Goal: Information Seeking & Learning: Learn about a topic

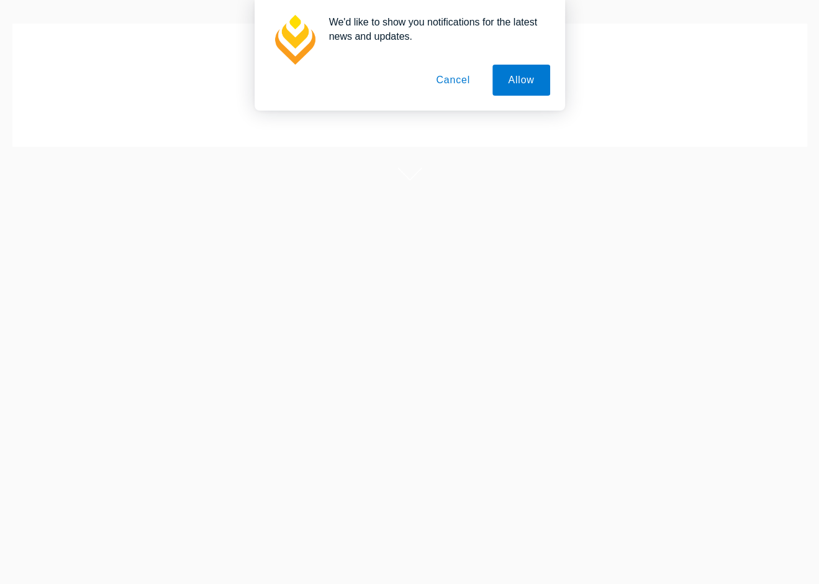
scroll to position [133, 0]
click at [430, 65] on button "Cancel" at bounding box center [452, 80] width 65 height 31
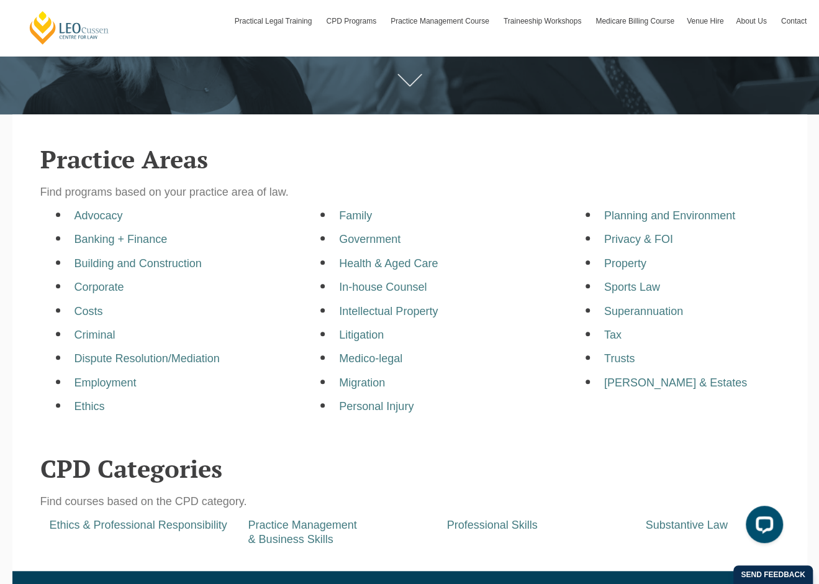
scroll to position [221, 0]
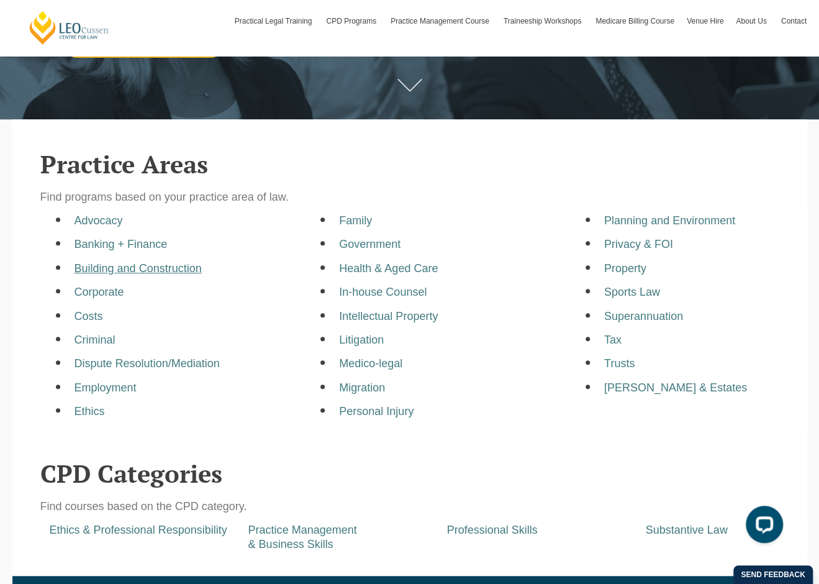
click at [166, 274] on a=pages/cpd-programs&taxons=pages/cpd-programs/practice-area/building-and-construction"] "Building and Construction" at bounding box center [138, 268] width 127 height 12
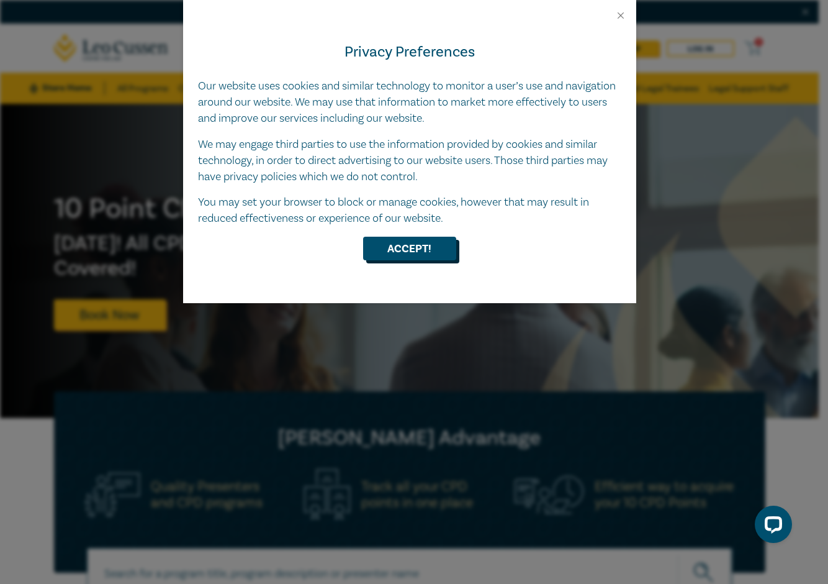
click at [407, 255] on button "Accept!" at bounding box center [409, 249] width 93 height 24
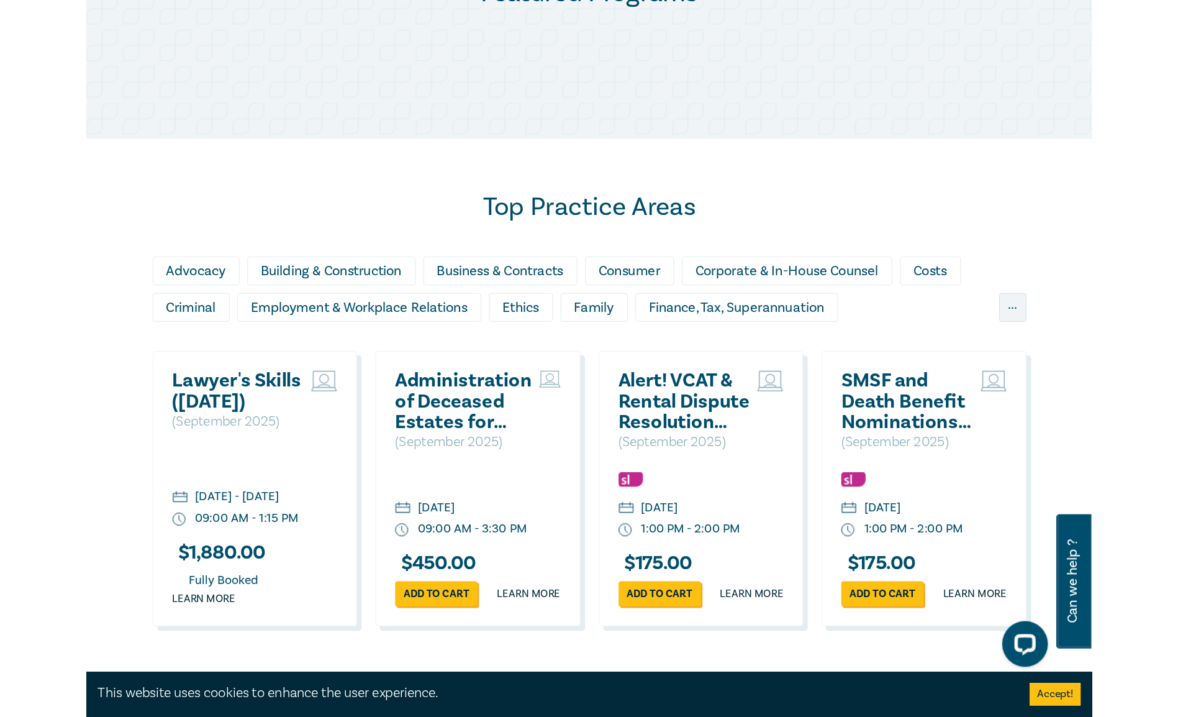
scroll to position [695, 0]
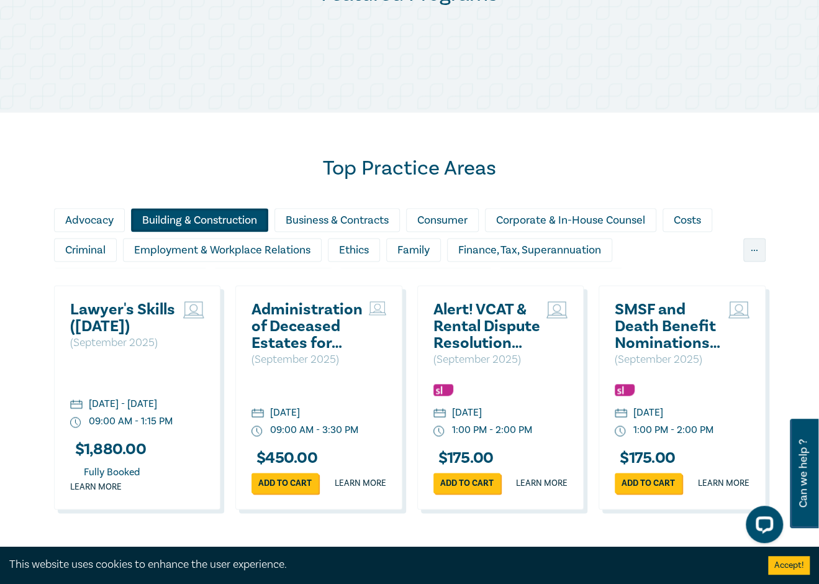
click at [215, 221] on div "Building & Construction" at bounding box center [199, 220] width 137 height 24
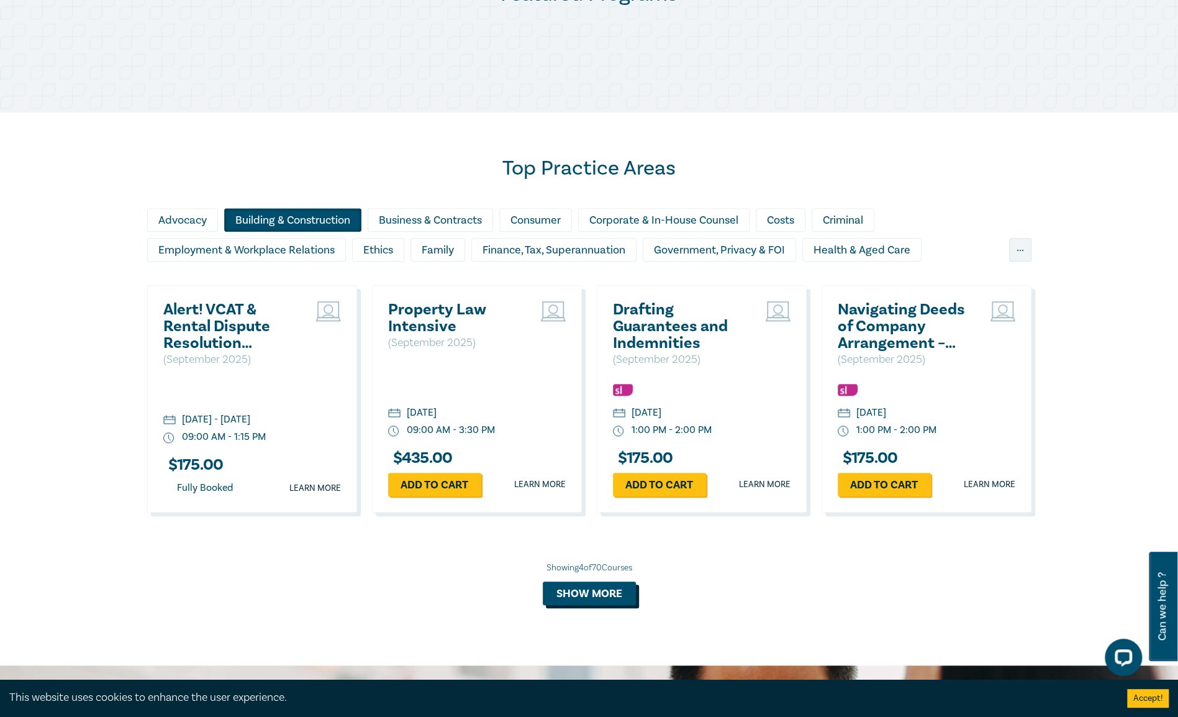
click at [576, 583] on button "Show more" at bounding box center [589, 593] width 93 height 24
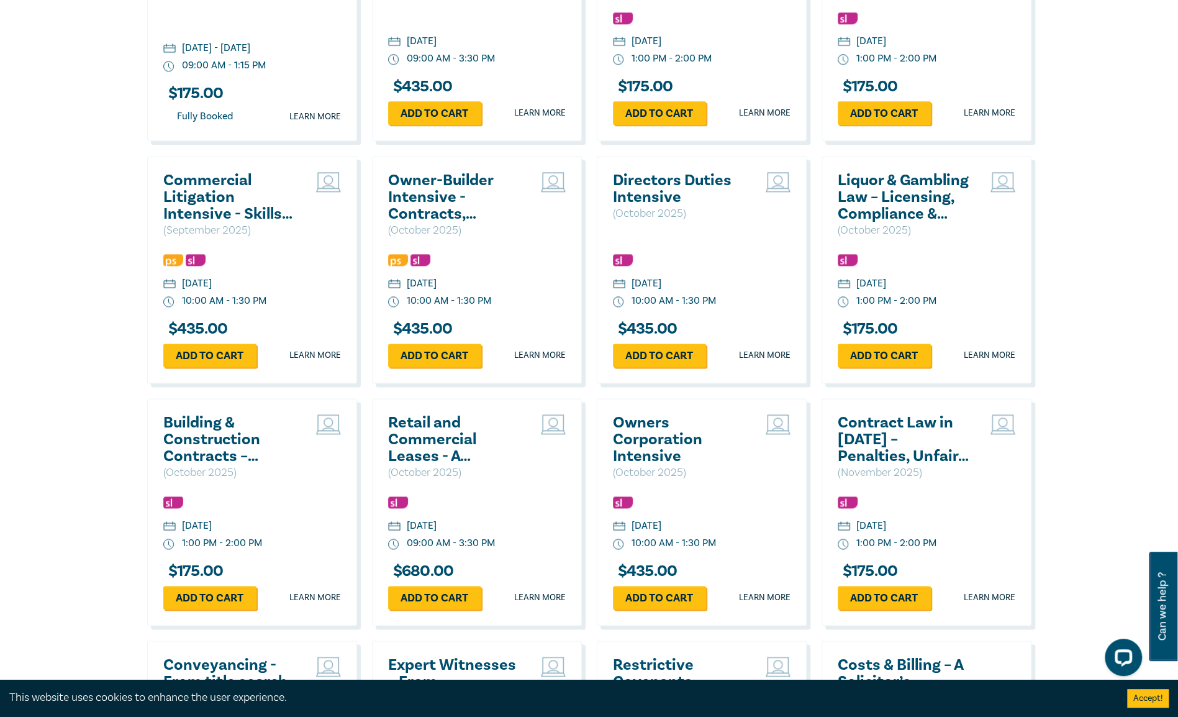
scroll to position [1067, 0]
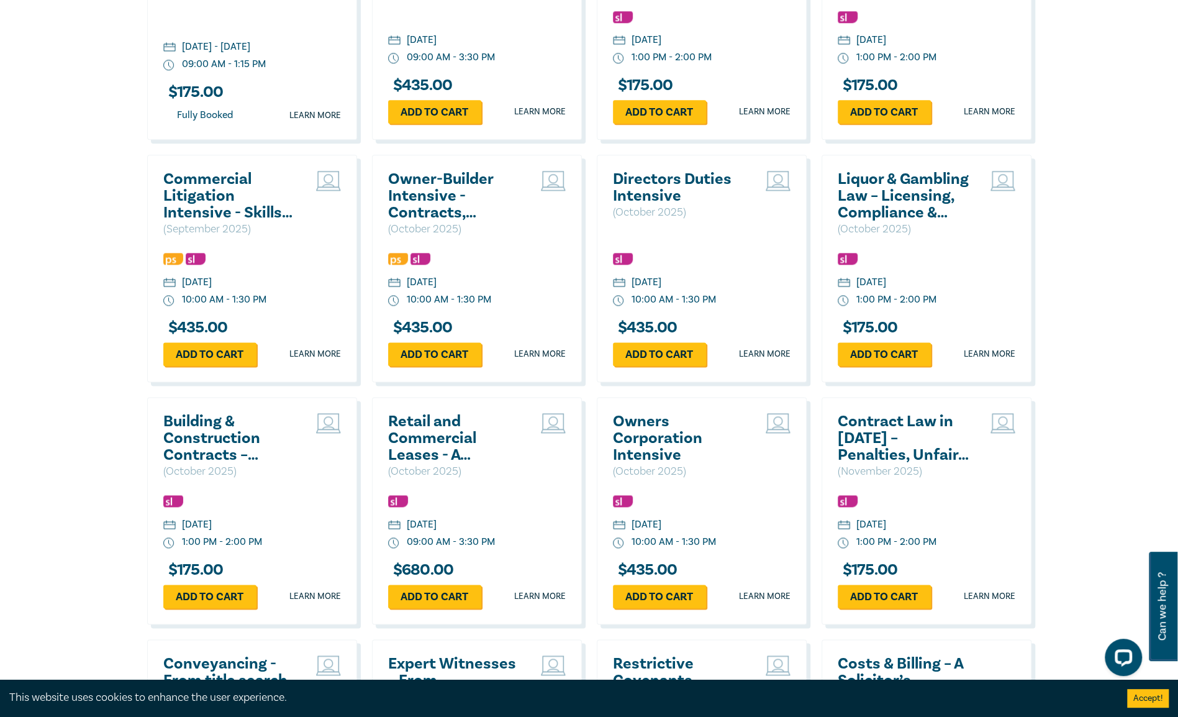
click at [192, 433] on h2 "Building & Construction Contracts – Contract Interpretation following Pafburn" at bounding box center [230, 438] width 134 height 50
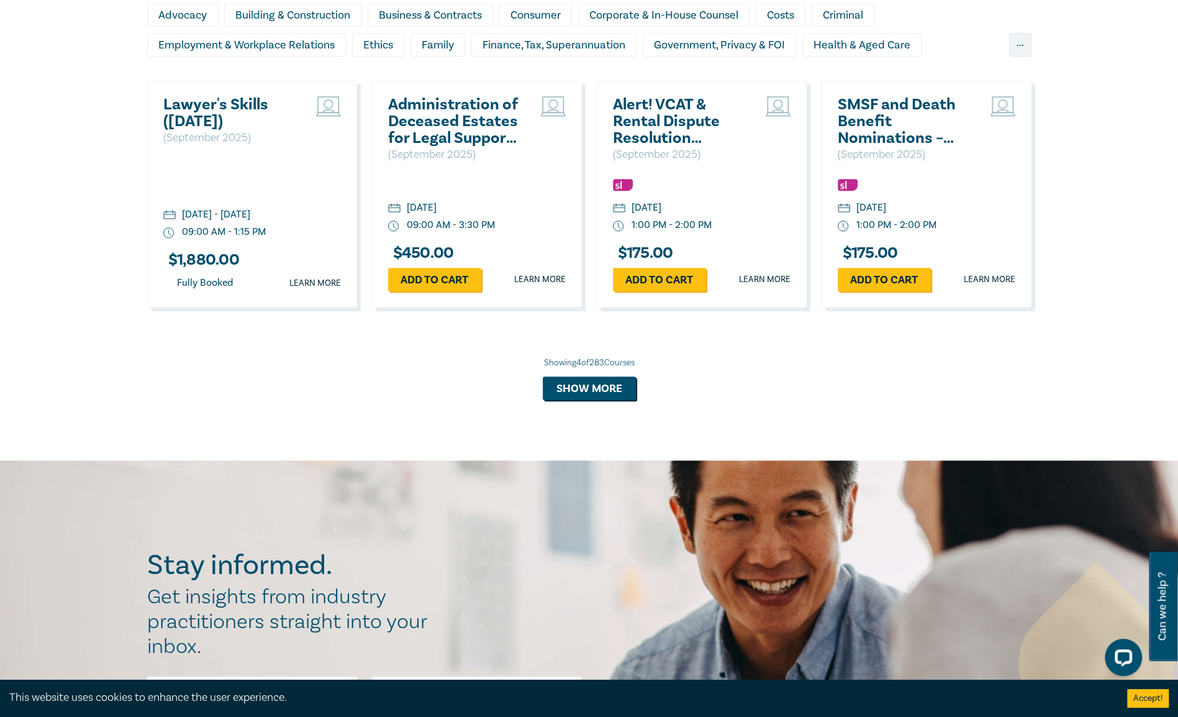
scroll to position [749, 0]
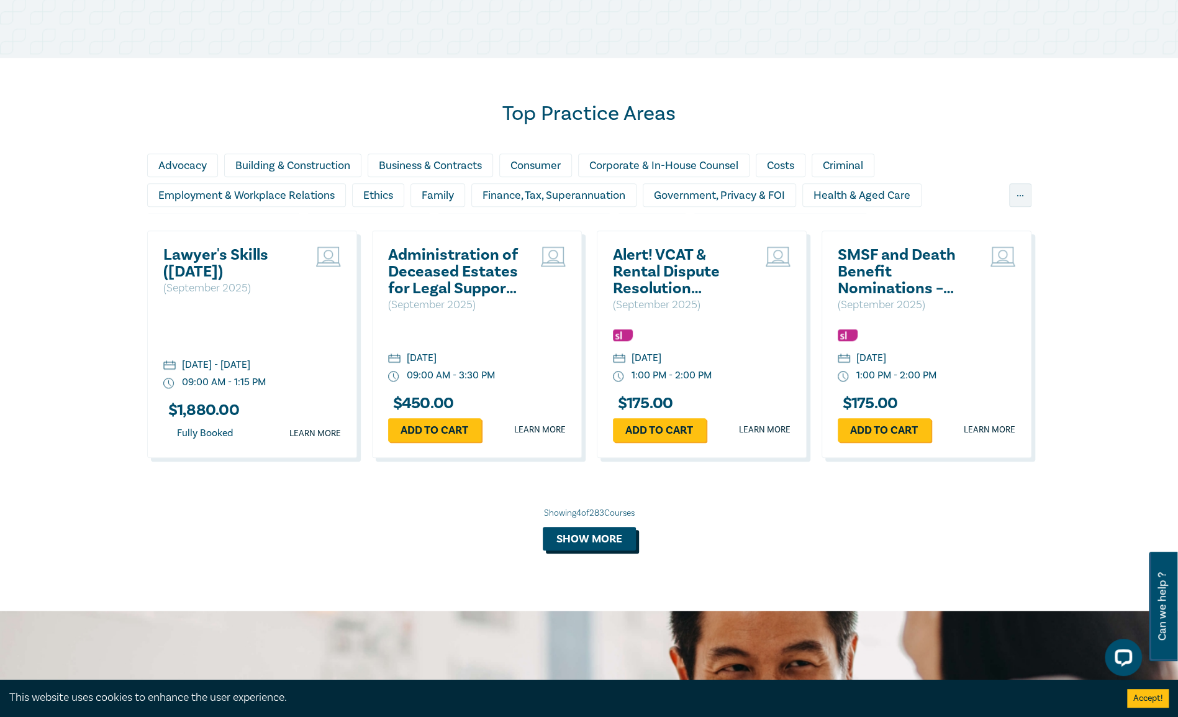
click at [610, 539] on button "Show more" at bounding box center [589, 539] width 93 height 24
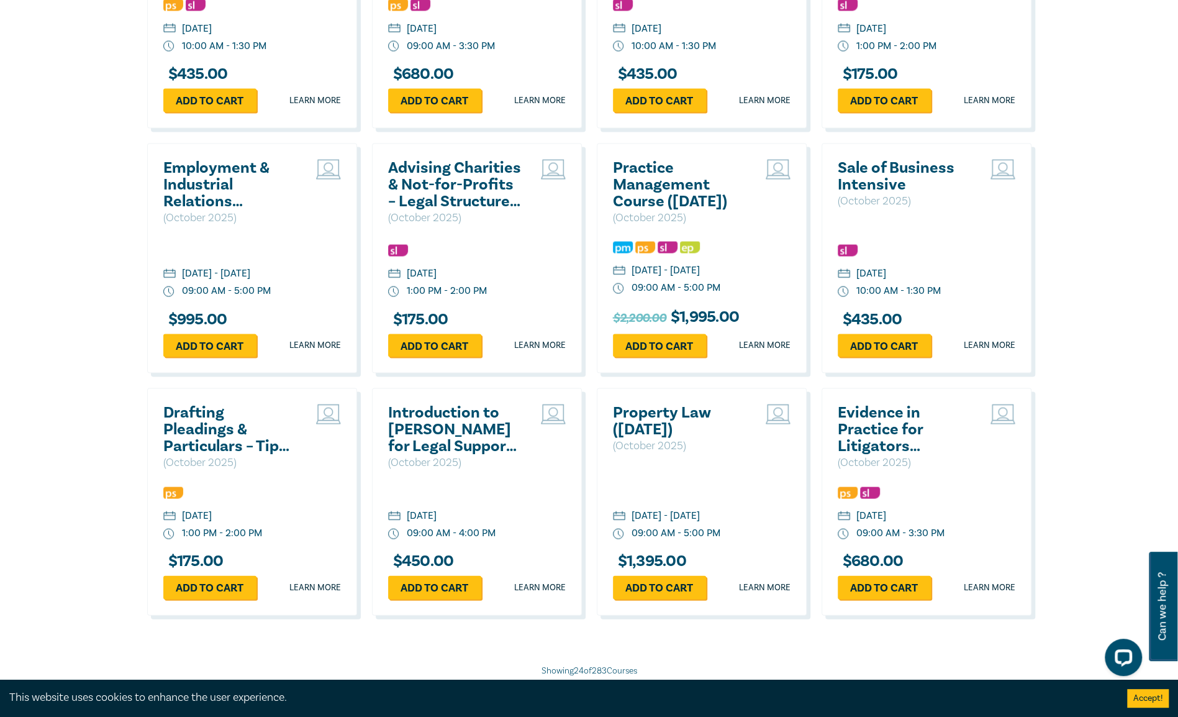
scroll to position [1929, 0]
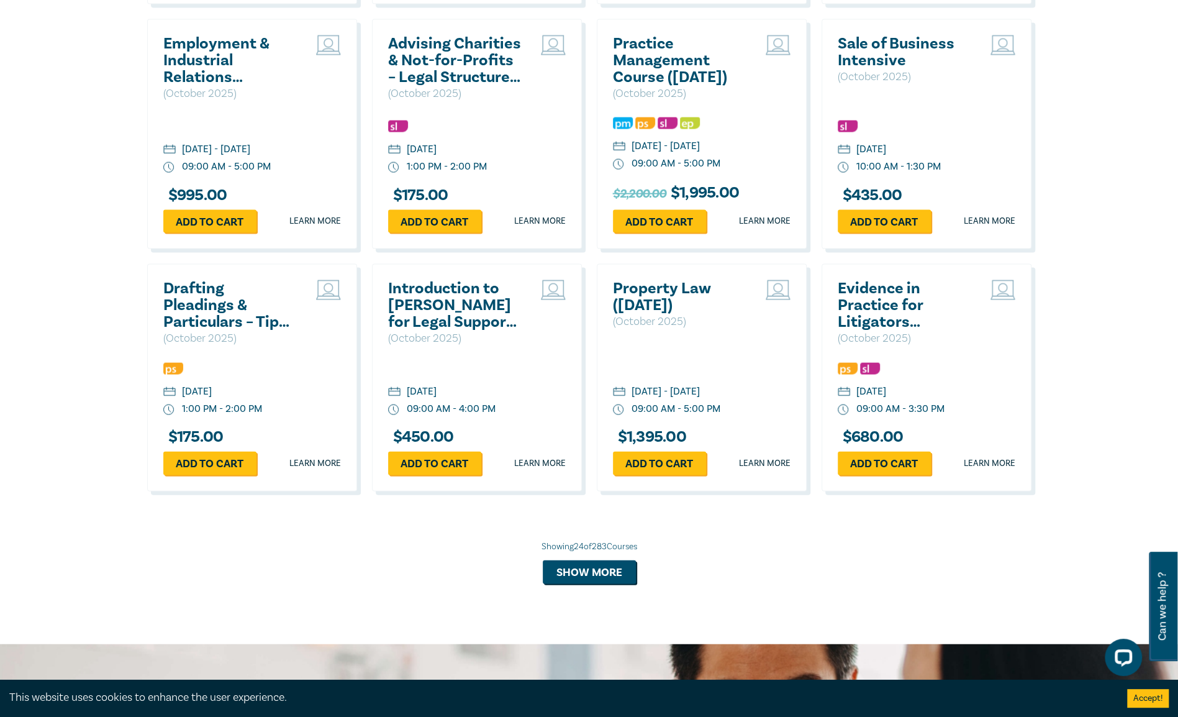
click at [602, 571] on div "Showing 24 of 283 Courses Show more" at bounding box center [589, 561] width 884 height 43
click at [606, 583] on button "Show more" at bounding box center [589, 572] width 93 height 24
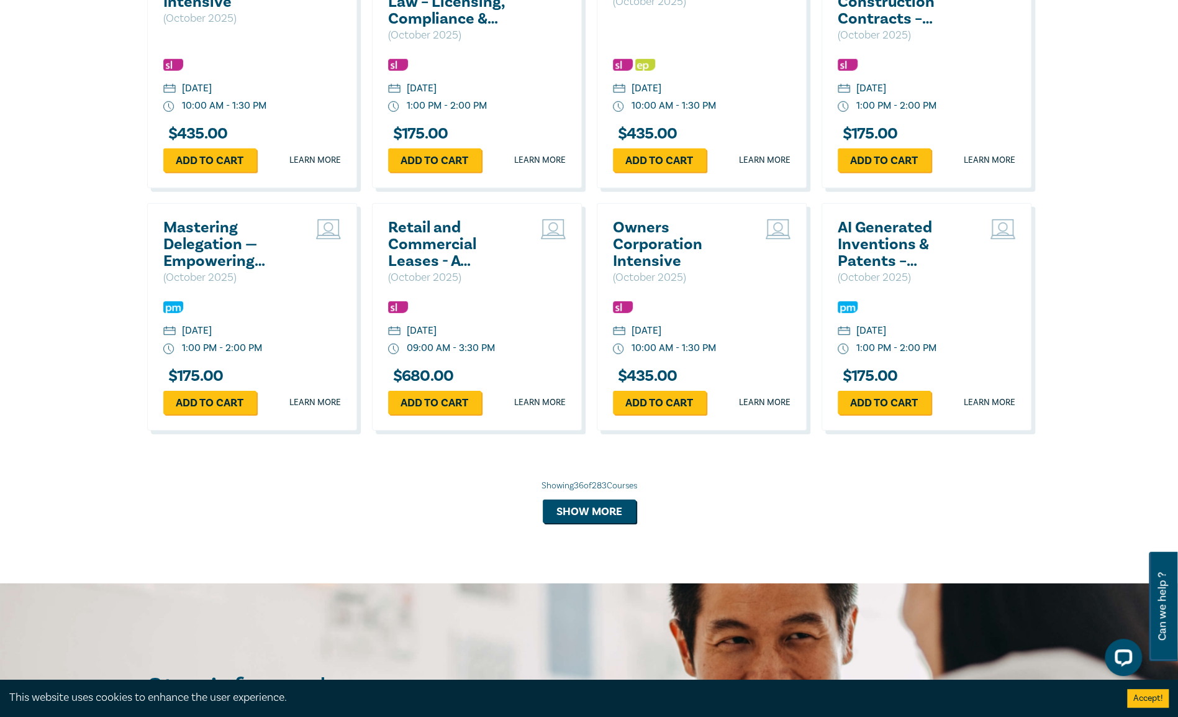
scroll to position [2717, 0]
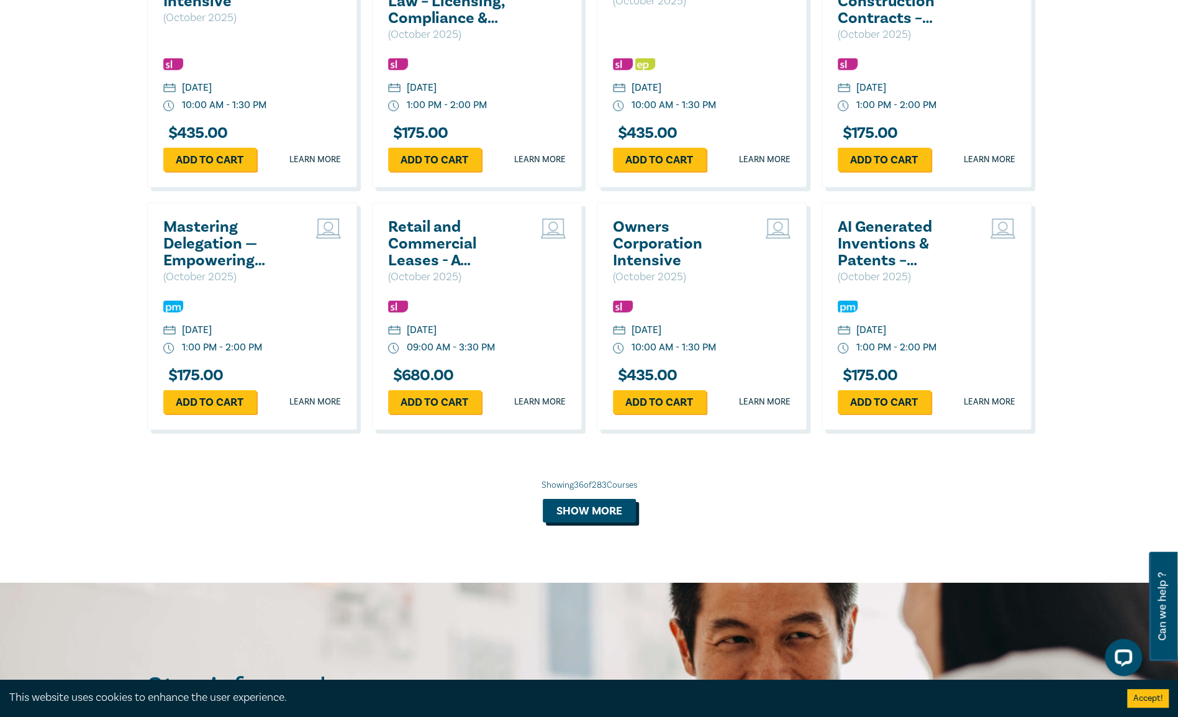
click at [601, 522] on button "Show more" at bounding box center [589, 511] width 93 height 24
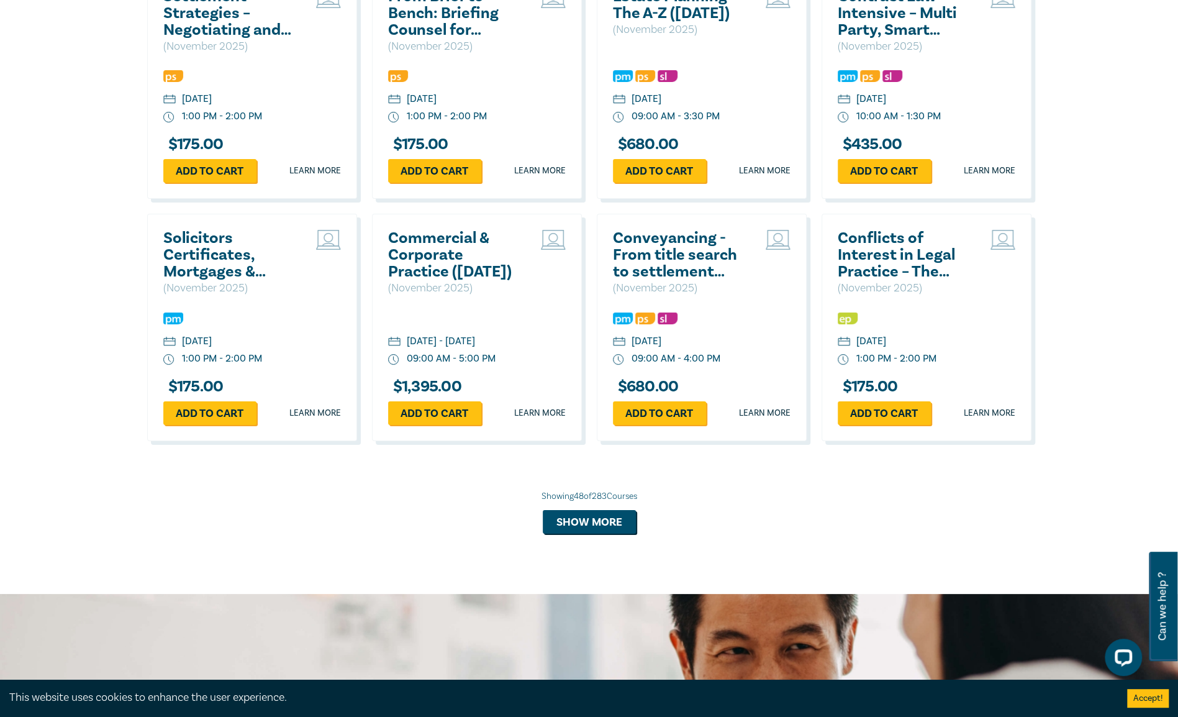
scroll to position [3433, 0]
